Goal: Task Accomplishment & Management: Use online tool/utility

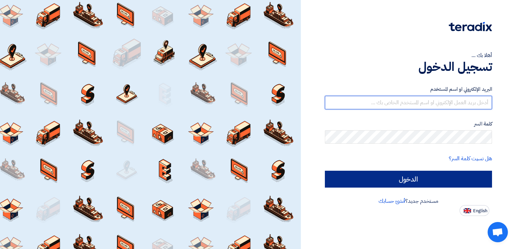
type input "[EMAIL_ADDRESS][DOMAIN_NAME]"
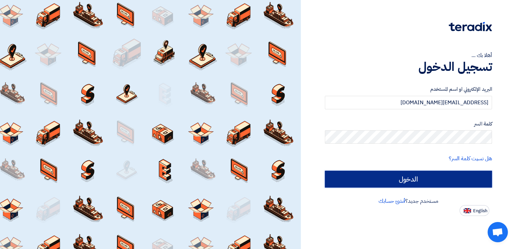
click at [383, 179] on input "الدخول" at bounding box center [408, 179] width 167 height 17
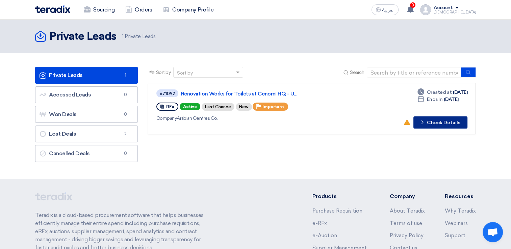
click at [434, 120] on button "Check details Check Details" at bounding box center [441, 123] width 54 height 12
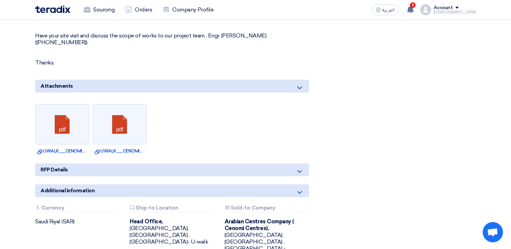
scroll to position [439, 0]
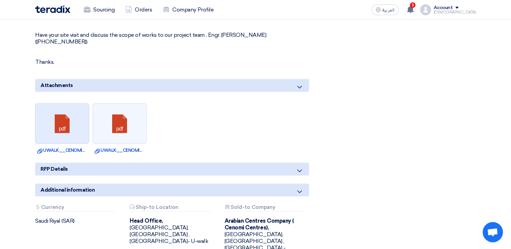
click at [57, 118] on link at bounding box center [62, 124] width 54 height 41
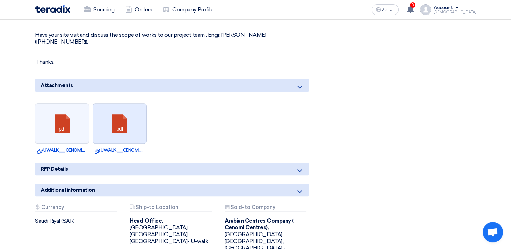
click at [109, 112] on link at bounding box center [120, 124] width 54 height 41
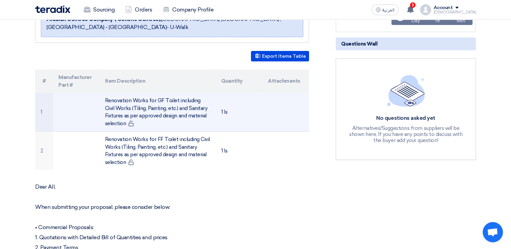
scroll to position [135, 0]
